Goal: Task Accomplishment & Management: Use online tool/utility

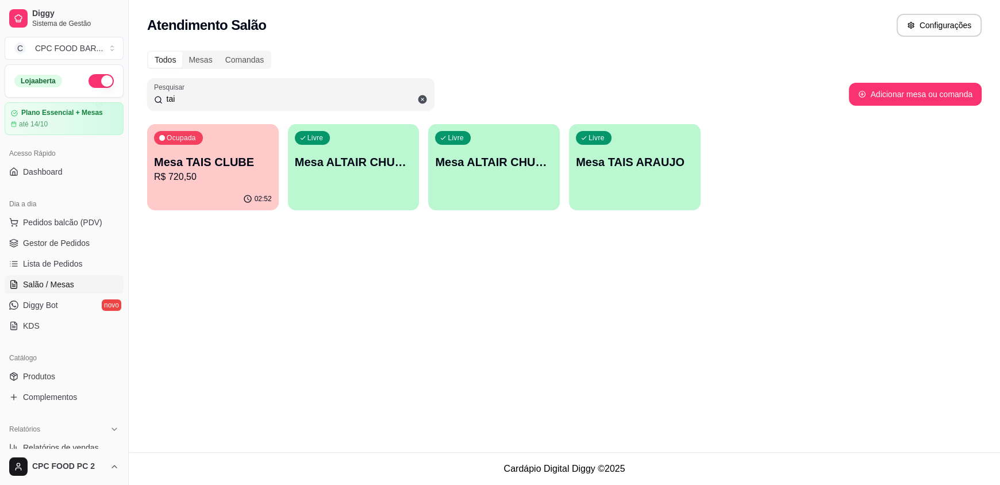
click at [291, 101] on input "tai" at bounding box center [295, 98] width 265 height 11
click at [290, 100] on input "tai" at bounding box center [295, 98] width 265 height 11
click at [179, 99] on input "tai" at bounding box center [295, 98] width 265 height 11
click at [179, 98] on input "tai" at bounding box center [295, 98] width 265 height 11
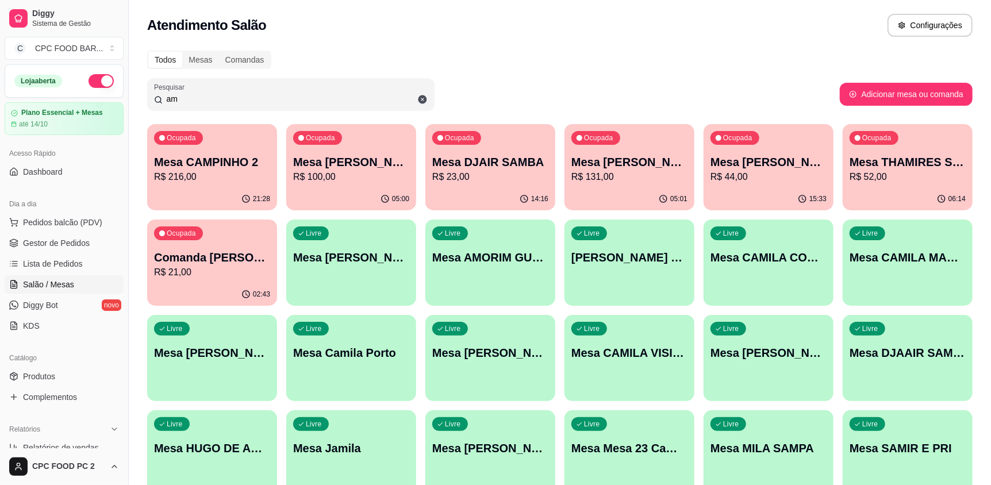
type input "a"
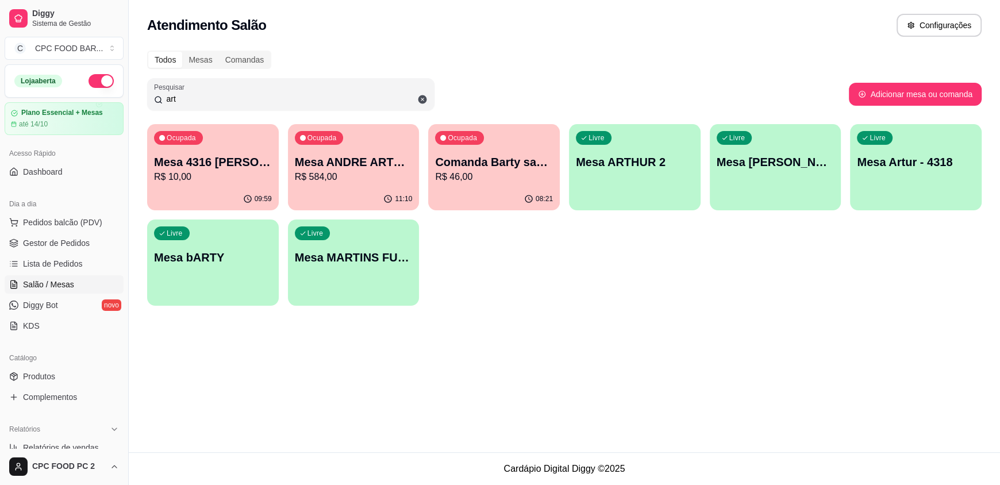
type input "art"
click at [742, 187] on div "Livre Mesa [PERSON_NAME]" at bounding box center [776, 160] width 132 height 72
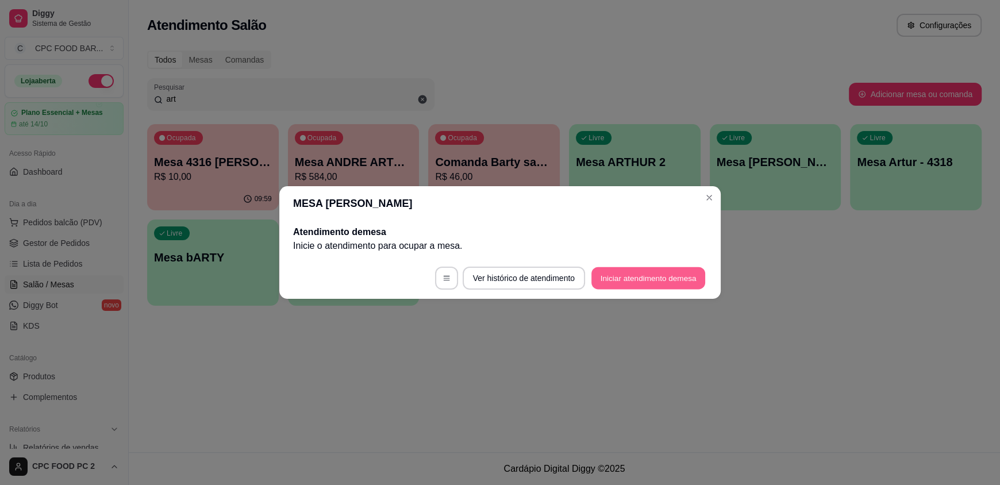
click at [630, 278] on button "Iniciar atendimento de mesa" at bounding box center [649, 278] width 114 height 22
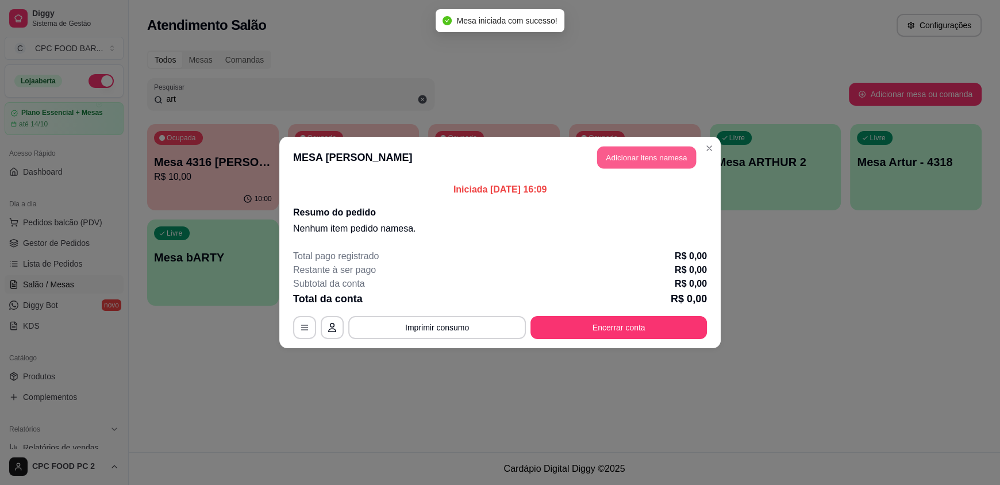
click at [645, 163] on button "Adicionar itens na mesa" at bounding box center [646, 158] width 99 height 22
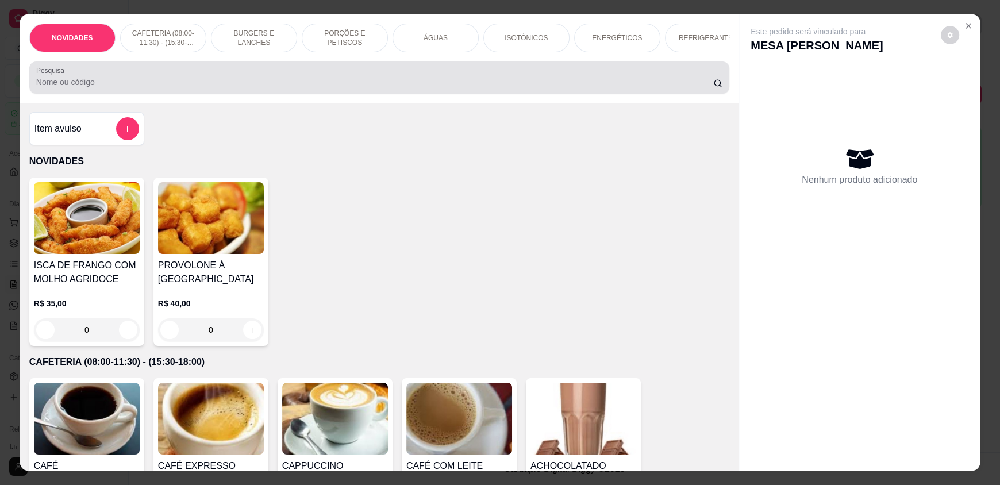
click at [528, 86] on input "Pesquisa" at bounding box center [375, 81] width 678 height 11
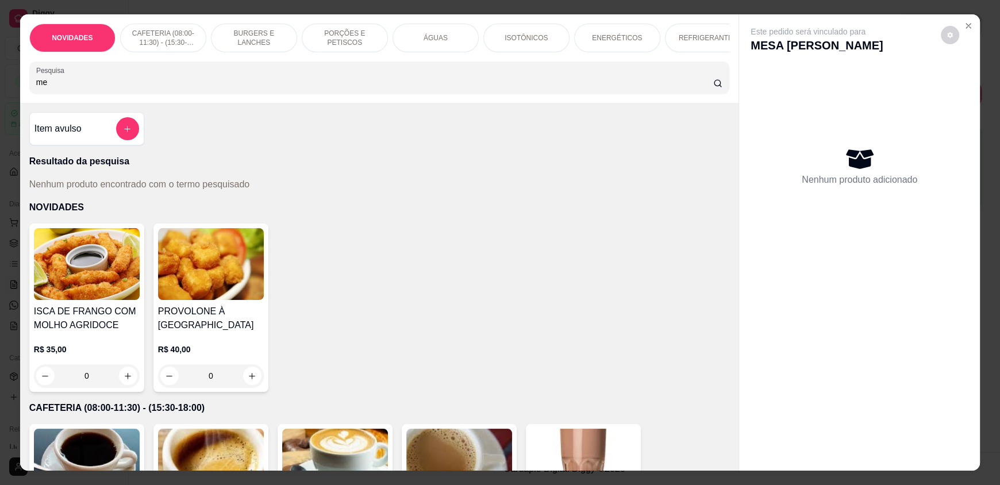
type input "m"
type input "ameri"
click at [124, 133] on icon "add-separate-item" at bounding box center [128, 129] width 9 height 9
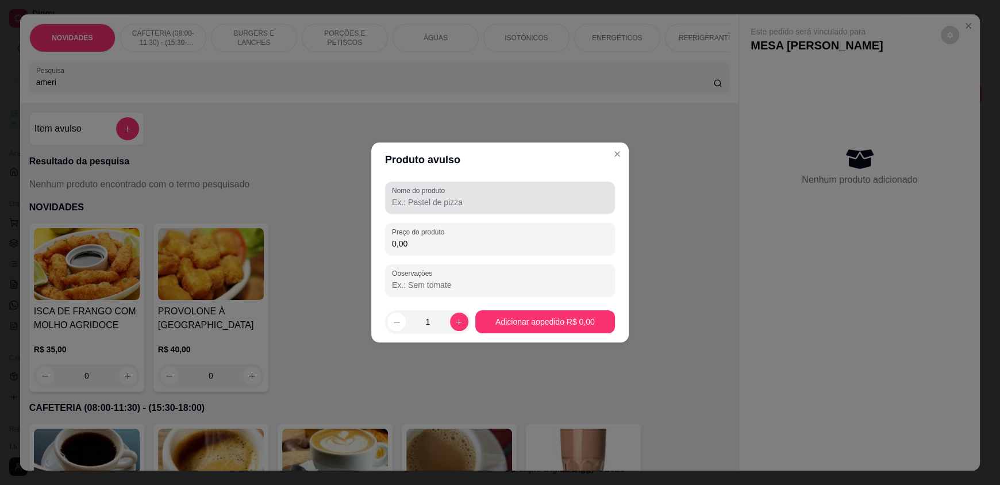
click at [520, 193] on div at bounding box center [500, 197] width 216 height 23
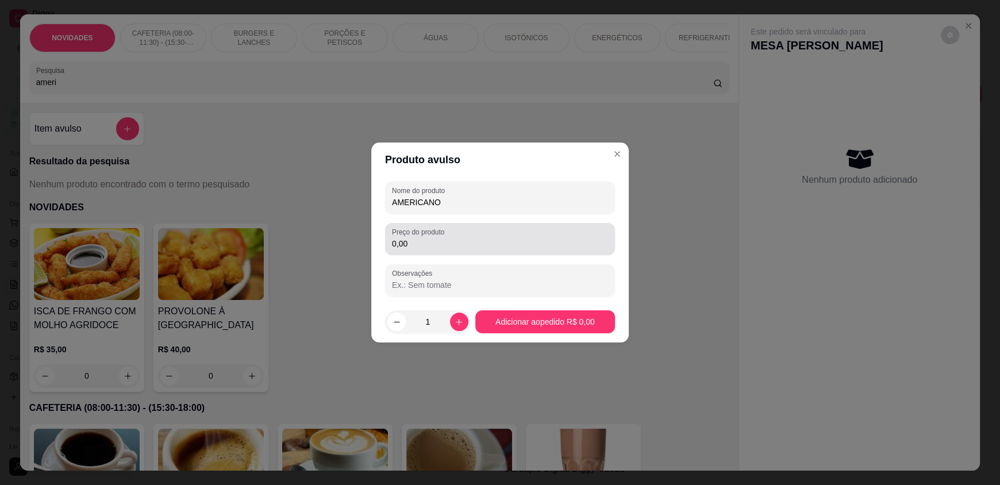
type input "AMERICANO"
click at [553, 247] on input "0,00" at bounding box center [500, 243] width 216 height 11
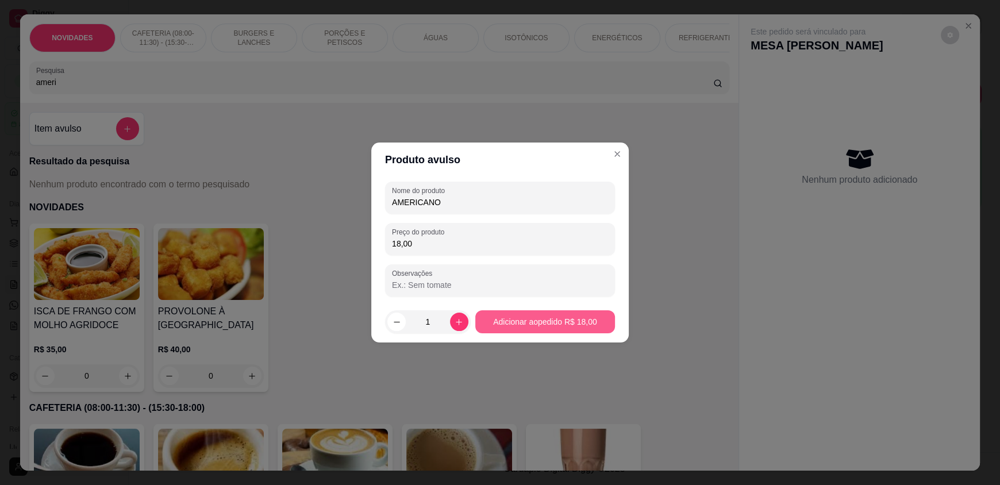
type input "18,00"
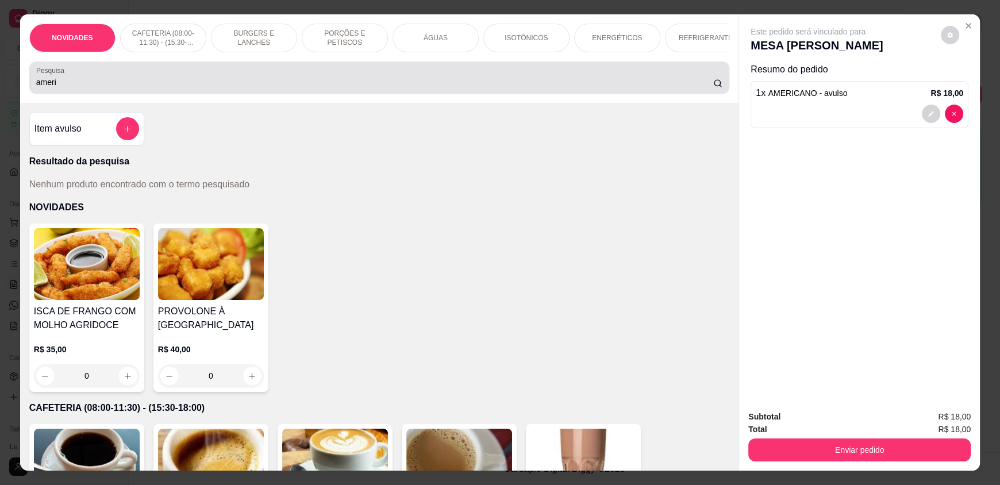
click at [380, 88] on input "ameri" at bounding box center [375, 81] width 678 height 11
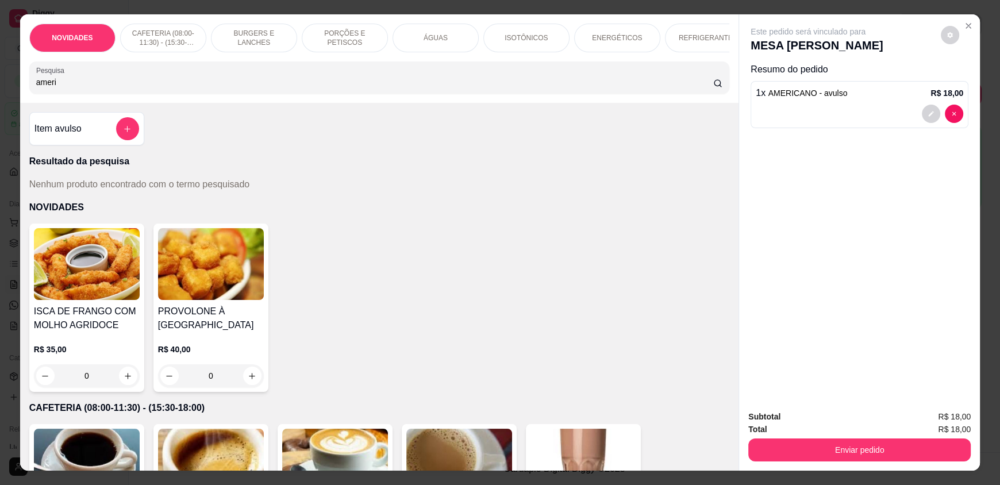
click at [380, 88] on input "ameri" at bounding box center [375, 81] width 678 height 11
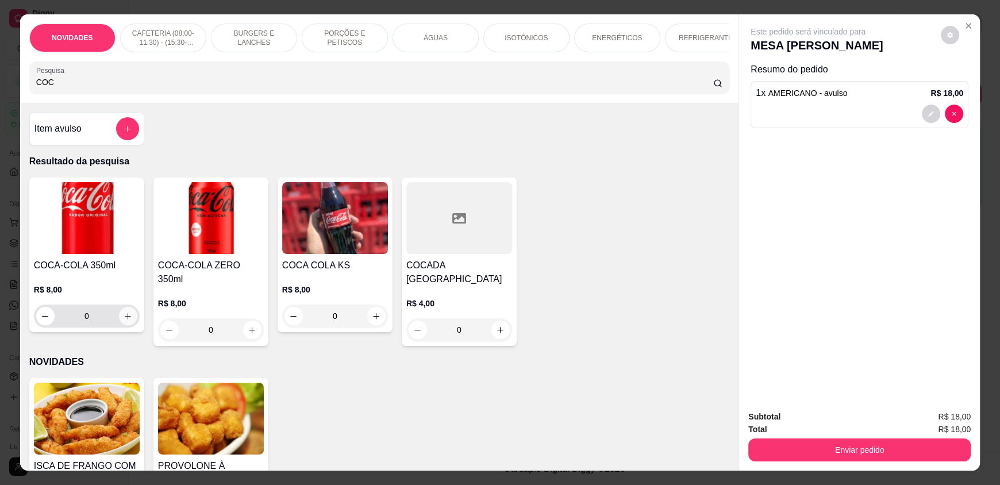
type input "COC"
click at [124, 321] on icon "increase-product-quantity" at bounding box center [128, 316] width 9 height 9
type input "1"
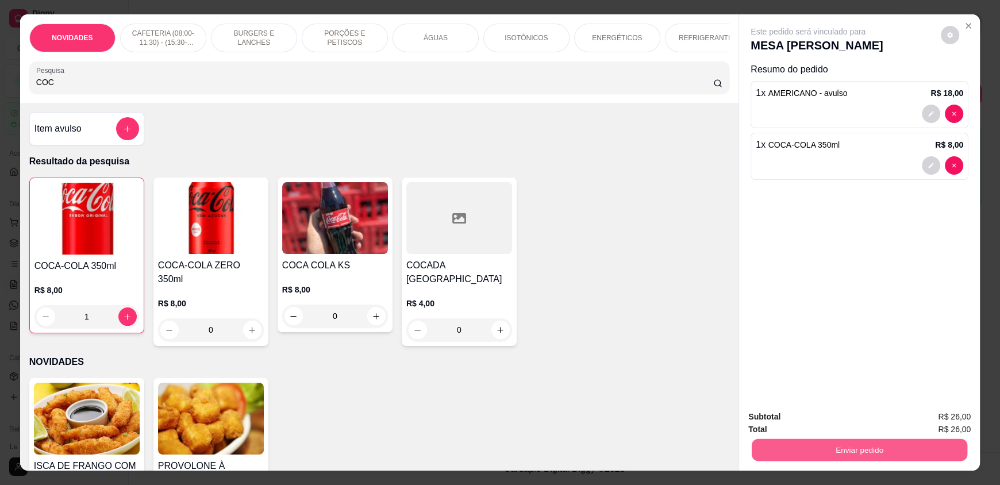
click at [773, 441] on button "Enviar pedido" at bounding box center [860, 450] width 216 height 22
click at [843, 424] on button "Registrar cliente" at bounding box center [864, 421] width 74 height 21
click at [940, 450] on button "Enviar pedido" at bounding box center [860, 450] width 223 height 23
click at [944, 422] on button "Enviar pedido" at bounding box center [940, 422] width 65 height 22
